Goal: Navigation & Orientation: Find specific page/section

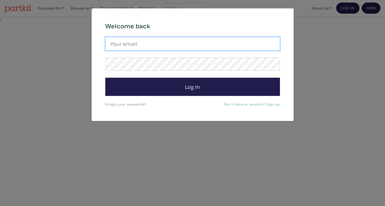
type input "leilah.dhore-beckles@ocadu.ca"
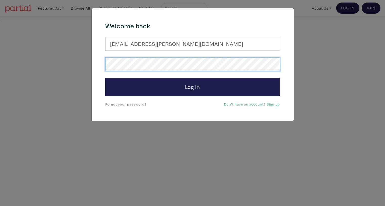
click at [105, 78] on button "Log In" at bounding box center [192, 87] width 175 height 18
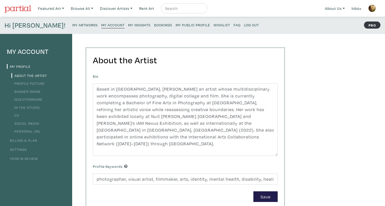
click at [154, 24] on small "Bookings" at bounding box center [163, 25] width 18 height 5
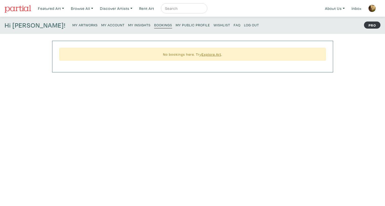
click at [128, 24] on small "My Insights" at bounding box center [139, 25] width 23 height 5
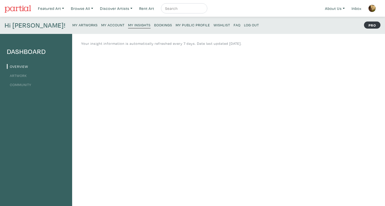
click at [72, 25] on small "My Artworks" at bounding box center [84, 25] width 25 height 5
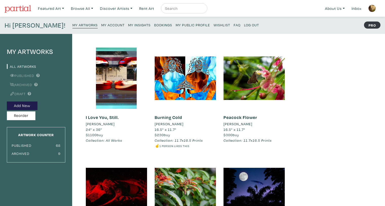
click at [170, 146] on small "1 person likes this" at bounding box center [175, 146] width 30 height 4
click at [154, 147] on div "Burning Cold [PERSON_NAME] 16.5" x 11.7" $230 buy Collection: 11.7x16.5 Prints …" at bounding box center [185, 103] width 69 height 111
click at [156, 147] on li "☝️ 1 person likes this" at bounding box center [185, 146] width 61 height 6
click at [154, 22] on link "Bookings" at bounding box center [163, 24] width 18 height 7
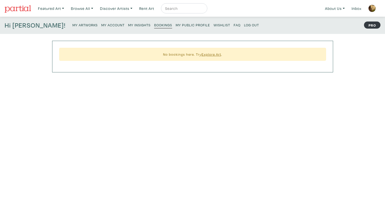
click at [176, 24] on small "My Public Profile" at bounding box center [193, 25] width 34 height 5
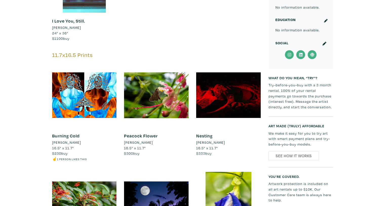
scroll to position [346, 0]
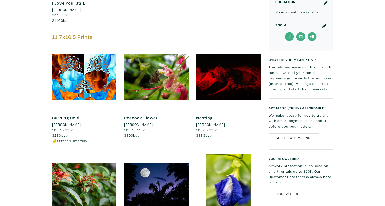
click at [166, 144] on div "Peacock Flower [PERSON_NAME] 16.5" x 11.7" $300 buy #peacock #flowers #yellow #…" at bounding box center [156, 99] width 72 height 109
